Goal: Navigation & Orientation: Find specific page/section

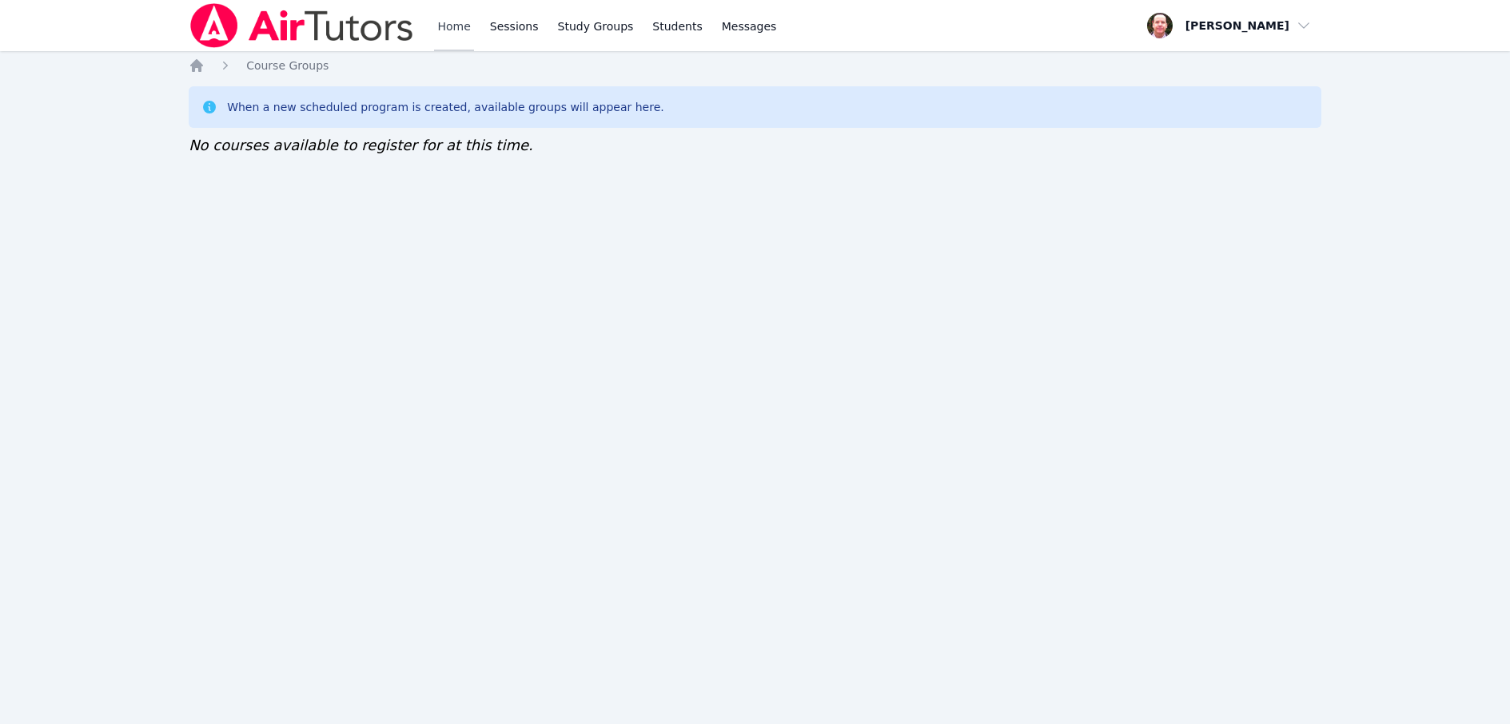
click at [455, 23] on link "Home" at bounding box center [453, 25] width 39 height 51
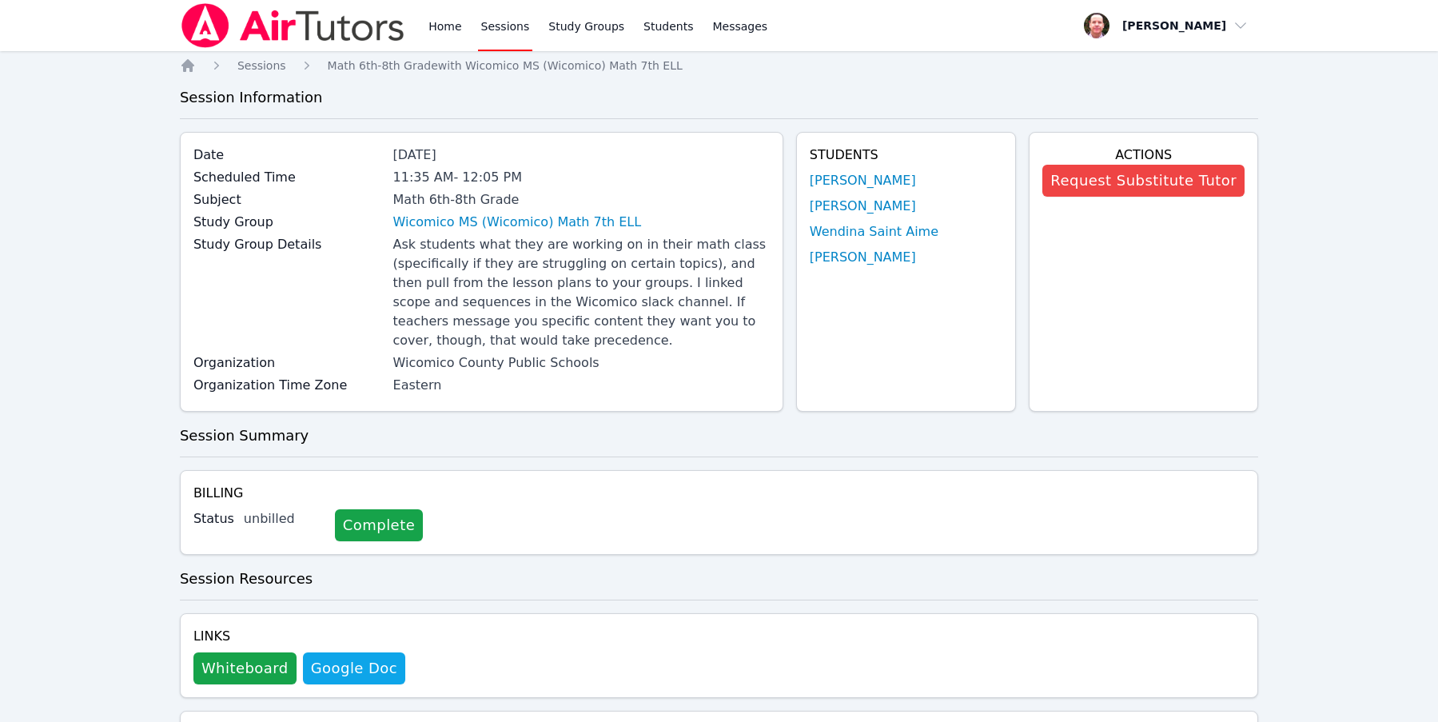
scroll to position [829, 0]
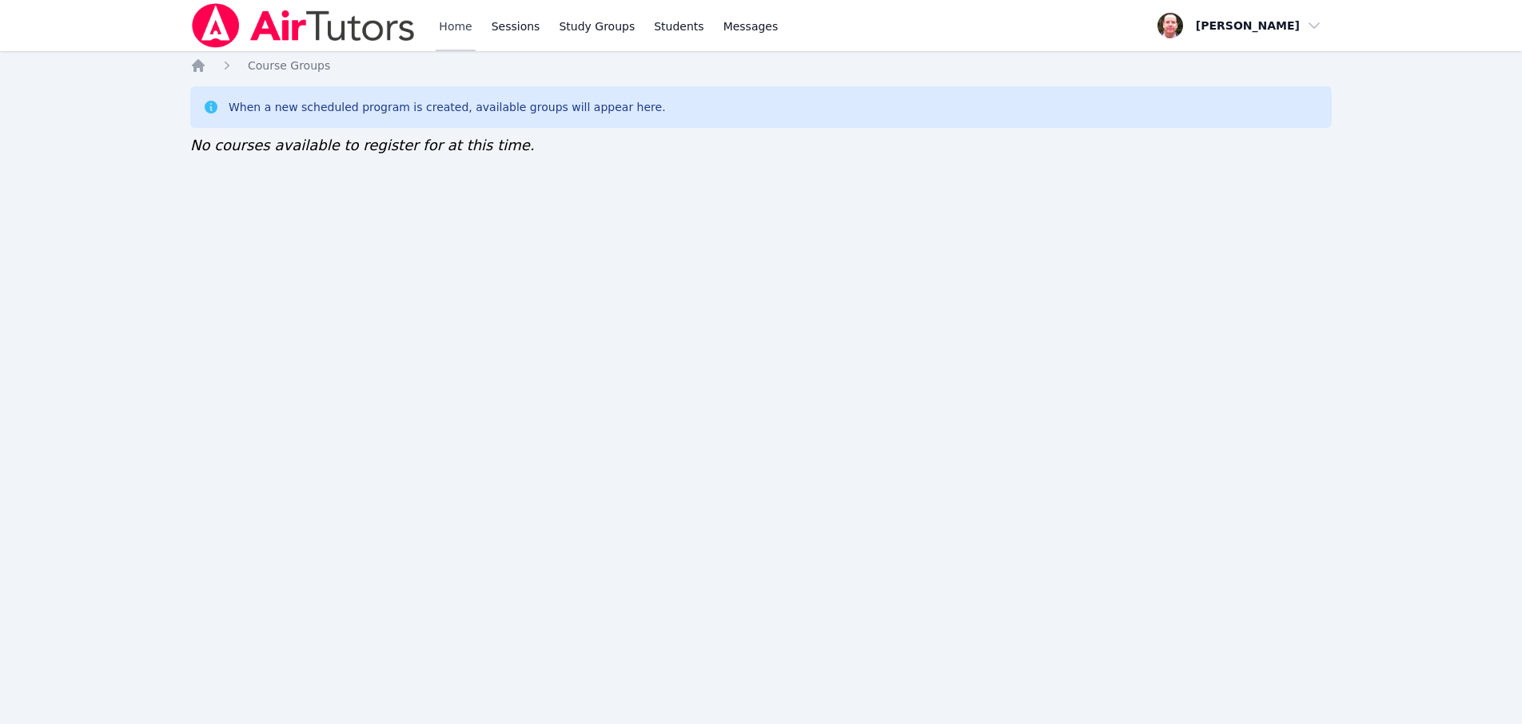
click at [454, 24] on link "Home" at bounding box center [455, 25] width 39 height 51
